Goal: Use online tool/utility: Utilize a website feature to perform a specific function

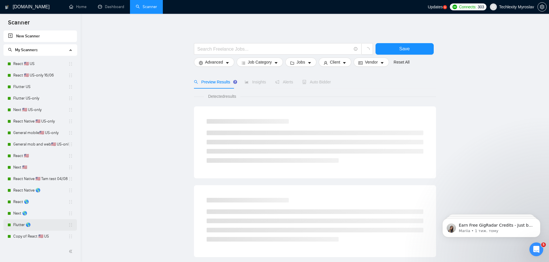
click at [33, 224] on link "Flutter 🌎" at bounding box center [40, 226] width 55 height 12
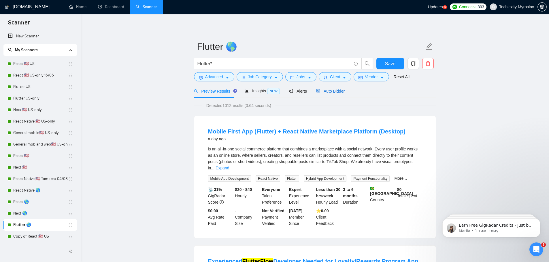
click at [324, 89] on span "Auto Bidder" at bounding box center [330, 91] width 29 height 5
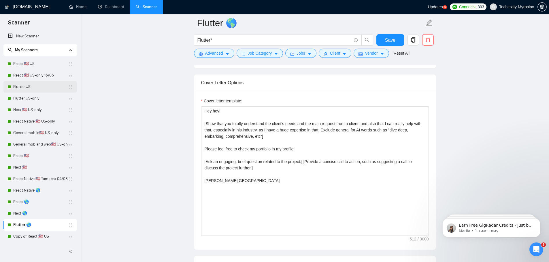
click at [32, 89] on link "Flutter US" at bounding box center [40, 87] width 55 height 12
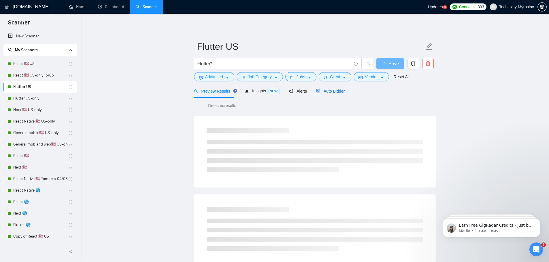
click at [341, 91] on span "Auto Bidder" at bounding box center [330, 91] width 29 height 5
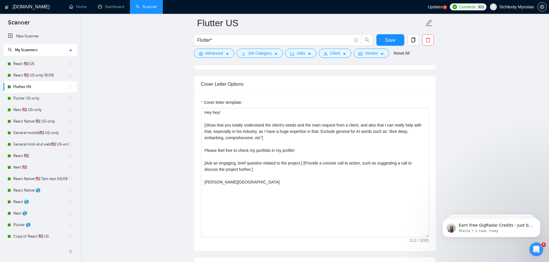
scroll to position [692, 0]
click at [18, 97] on link "Flutter US-only" at bounding box center [40, 99] width 55 height 12
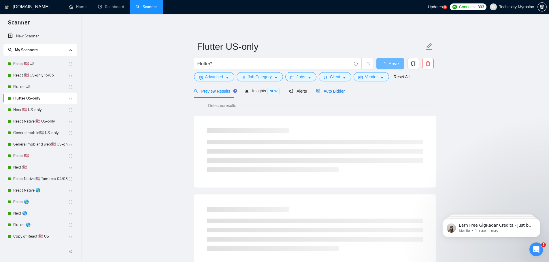
click at [327, 89] on span "Auto Bidder" at bounding box center [330, 91] width 29 height 5
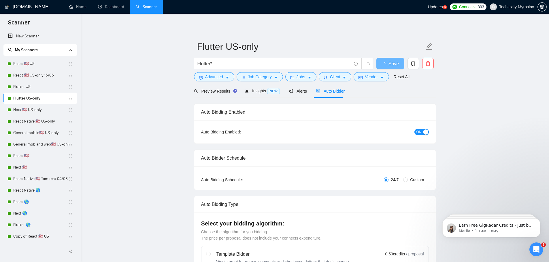
radio input "false"
radio input "true"
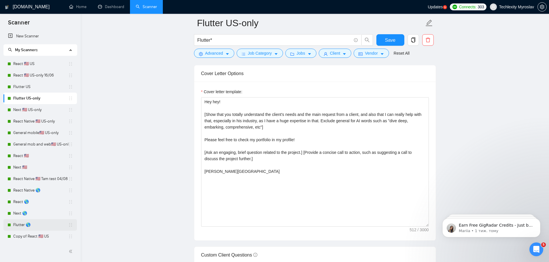
click at [34, 227] on link "Flutter 🌎" at bounding box center [40, 226] width 55 height 12
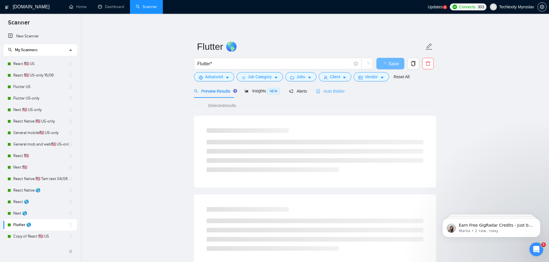
click at [332, 87] on div "Auto Bidder" at bounding box center [330, 91] width 29 height 14
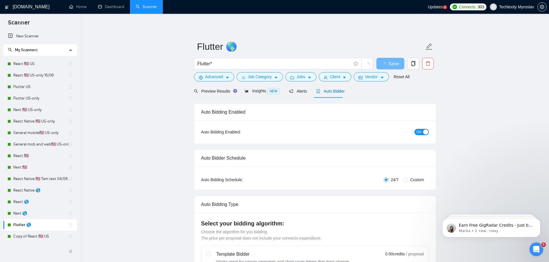
radio input "false"
radio input "true"
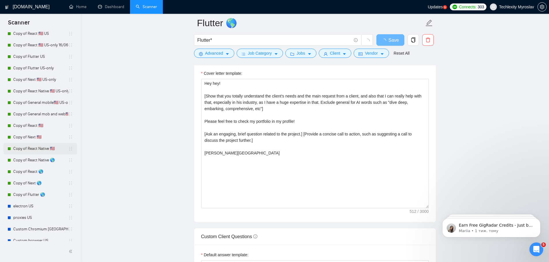
scroll to position [202, 0]
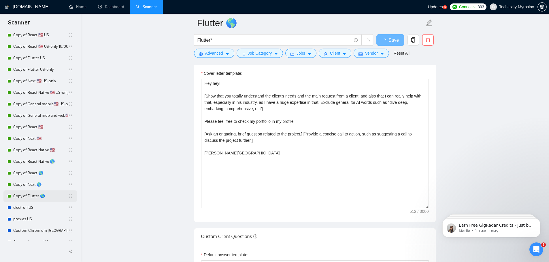
click at [42, 199] on link "Copy of Flutter 🌎" at bounding box center [40, 197] width 55 height 12
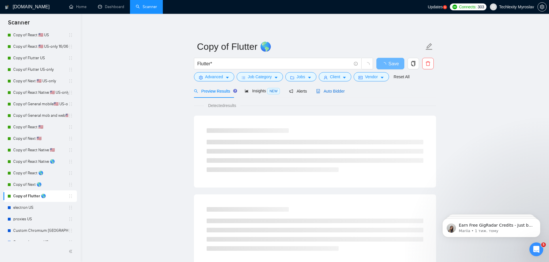
click at [324, 90] on span "Auto Bidder" at bounding box center [330, 91] width 29 height 5
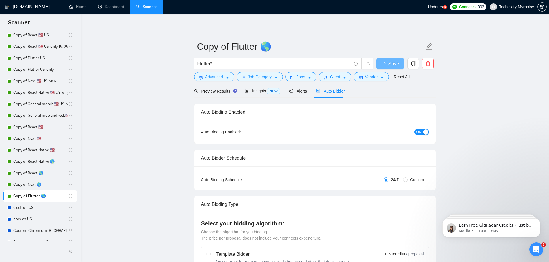
radio input "false"
radio input "true"
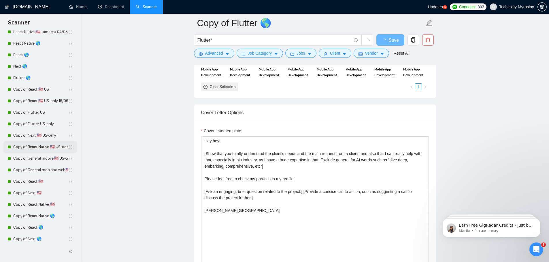
scroll to position [144, 0]
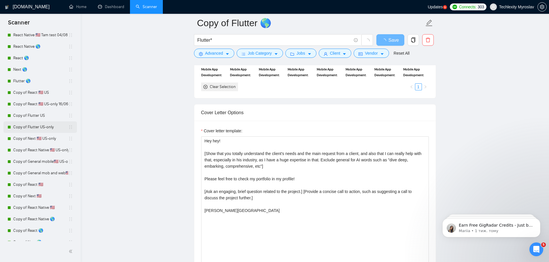
click at [42, 127] on link "Copy of Flutter US-only" at bounding box center [40, 128] width 55 height 12
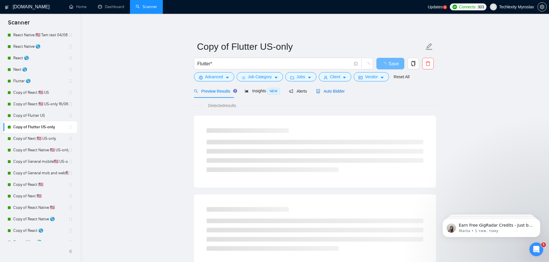
click at [331, 93] on span "Auto Bidder" at bounding box center [330, 91] width 29 height 5
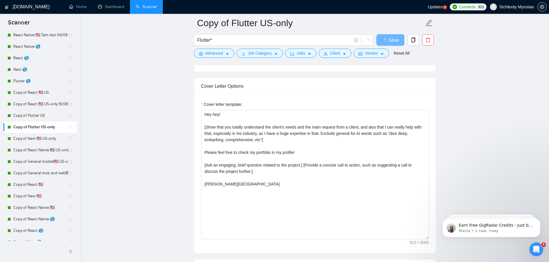
scroll to position [663, 0]
